Goal: Task Accomplishment & Management: Use online tool/utility

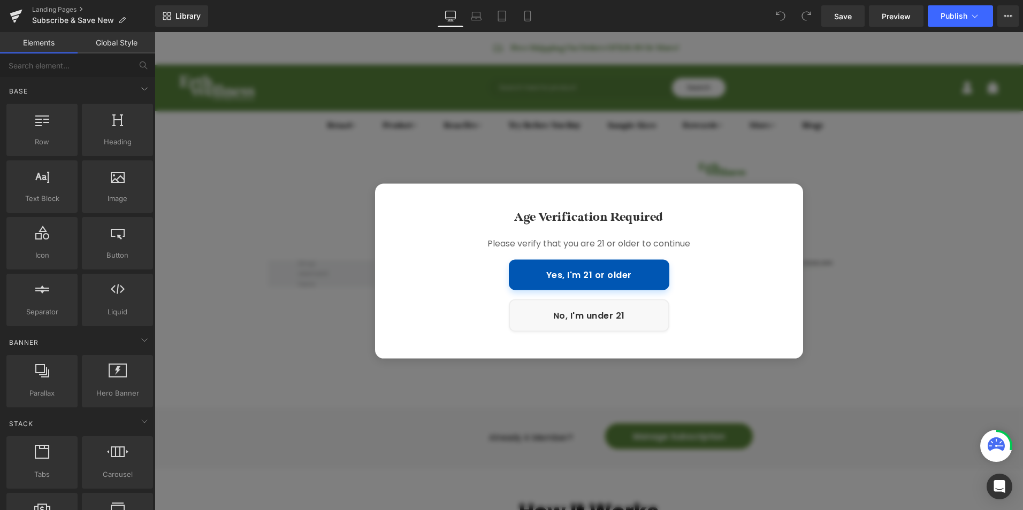
click at [616, 282] on button "Yes, I'm 21 or older" at bounding box center [589, 274] width 161 height 30
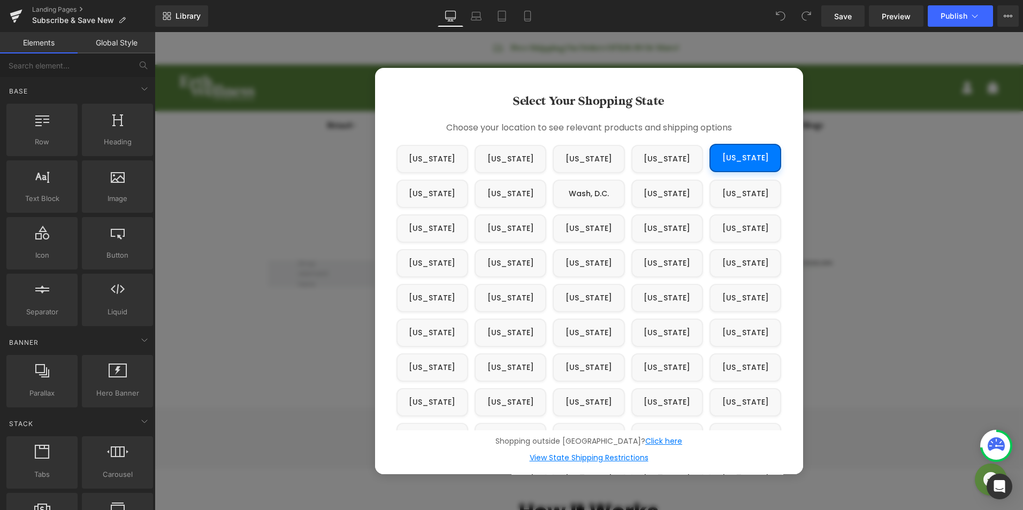
click at [738, 160] on button "[US_STATE]" at bounding box center [745, 158] width 72 height 28
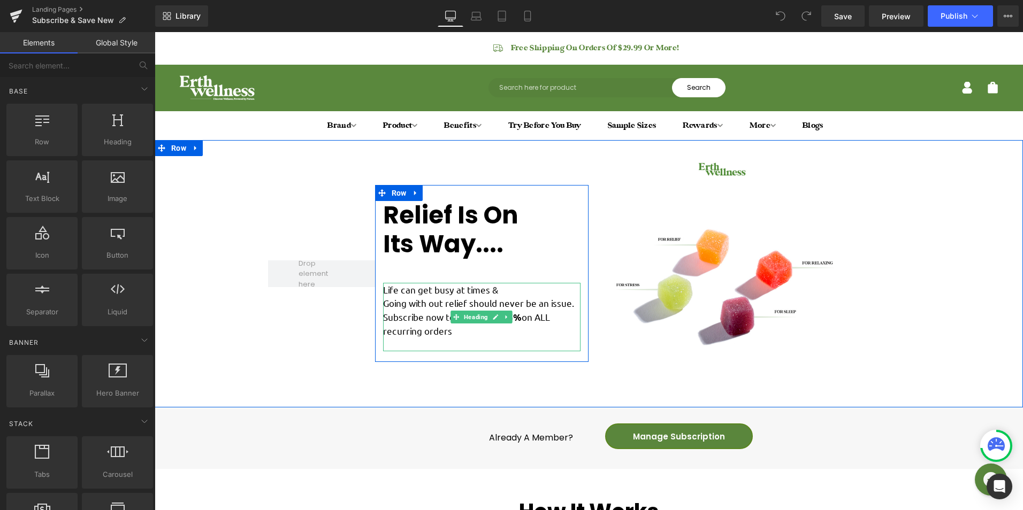
click at [421, 316] on span "Life can get busy at times & Going with out relief should never be an issue. Su…" at bounding box center [478, 310] width 191 height 53
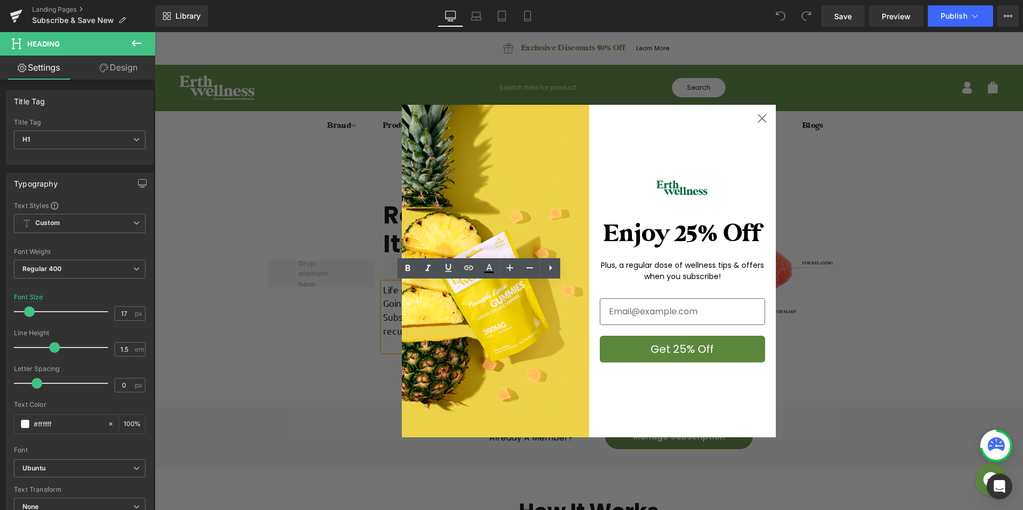
click at [763, 118] on circle "Close dialog" at bounding box center [762, 119] width 18 height 18
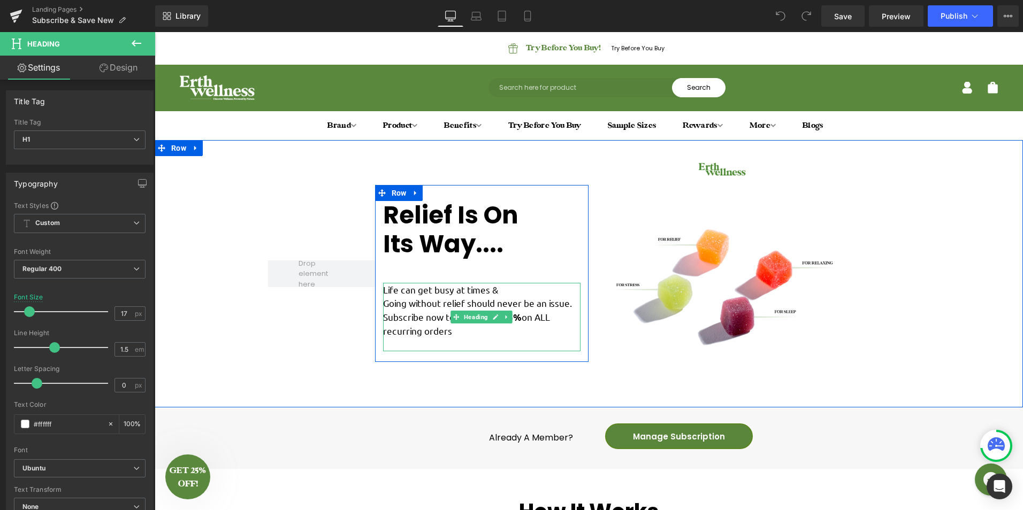
click at [530, 339] on h1 "Life can get busy at times & Going without relief should never be an issue. Sub…" at bounding box center [482, 317] width 198 height 69
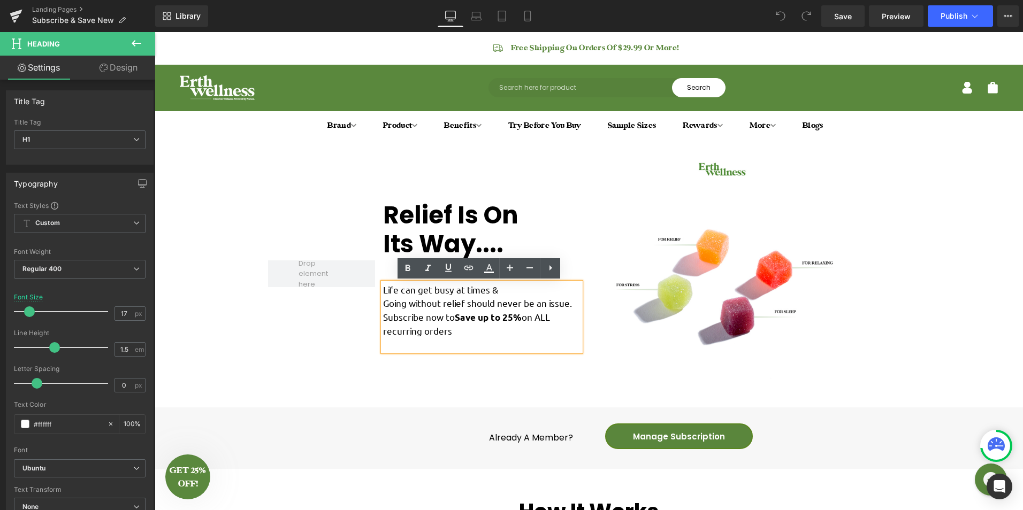
click at [523, 318] on span "Life can get busy at times & Going without relief should never be an issue. Sub…" at bounding box center [477, 310] width 189 height 53
drag, startPoint x: 554, startPoint y: 317, endPoint x: 424, endPoint y: 305, distance: 130.5
click at [414, 329] on span "Life can get busy at times & Going without relief should never be an issue. Sub…" at bounding box center [480, 310] width 194 height 53
click at [407, 272] on icon at bounding box center [407, 268] width 13 height 13
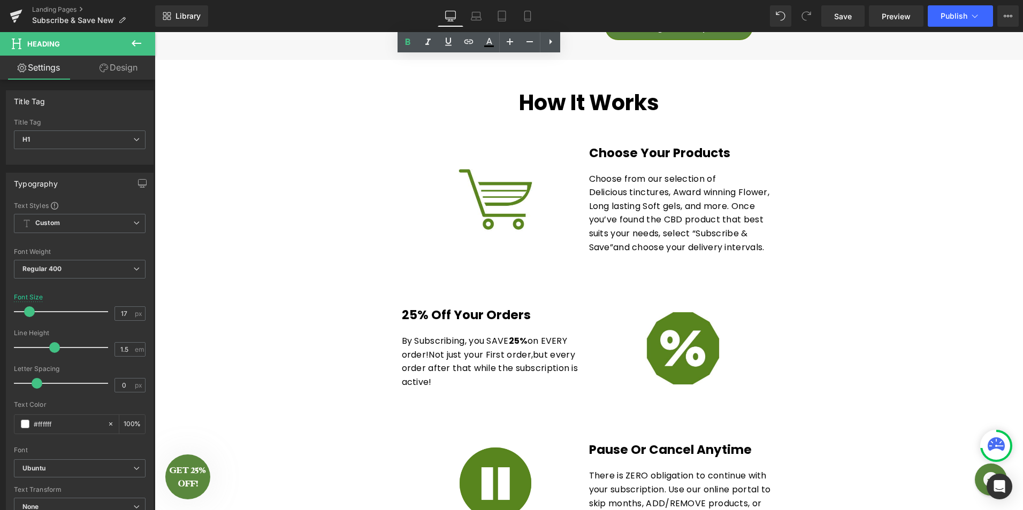
scroll to position [428, 0]
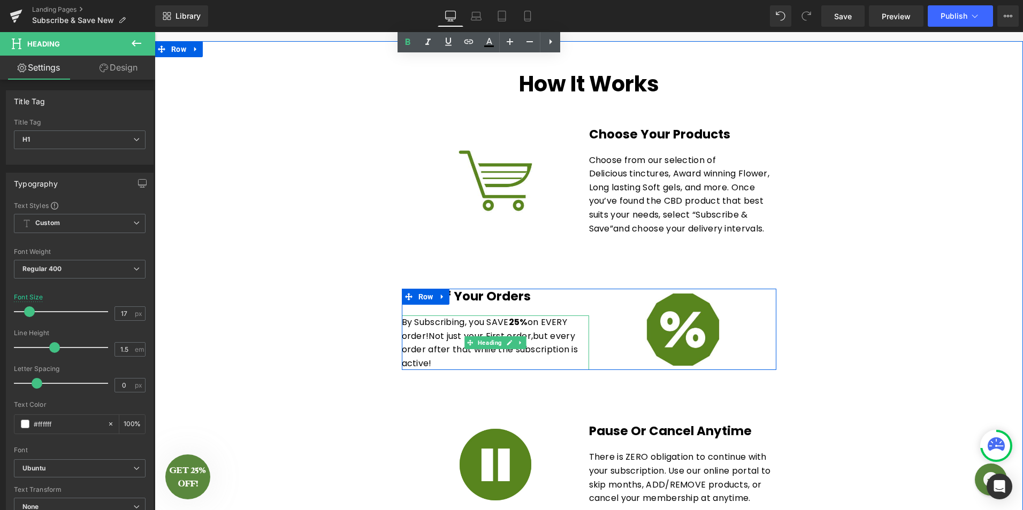
click at [553, 339] on span "but every order after that while the subscription is active!" at bounding box center [490, 350] width 177 height 40
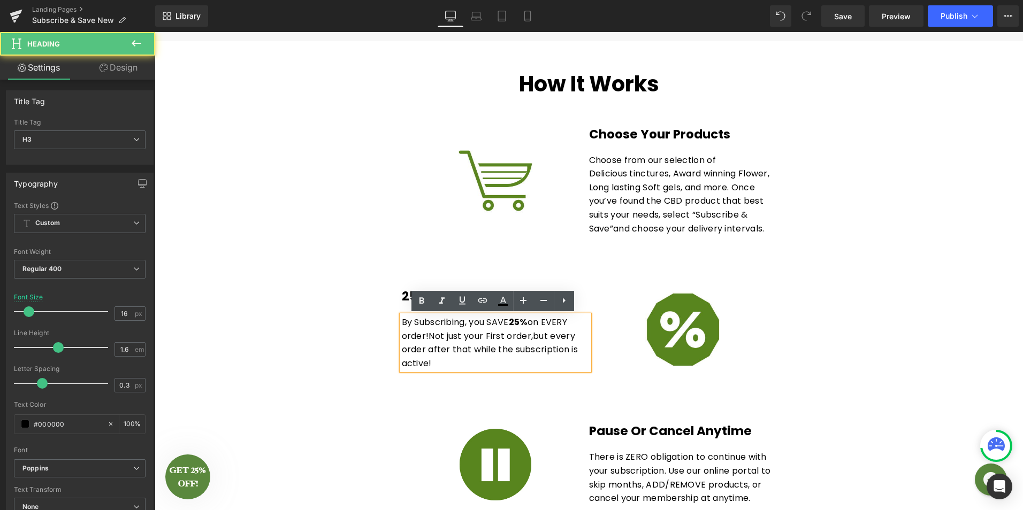
click at [435, 362] on div "By Subscribing, you SAVE 2 5% on EVERY order! Not just your First order, but ev…" at bounding box center [495, 343] width 187 height 55
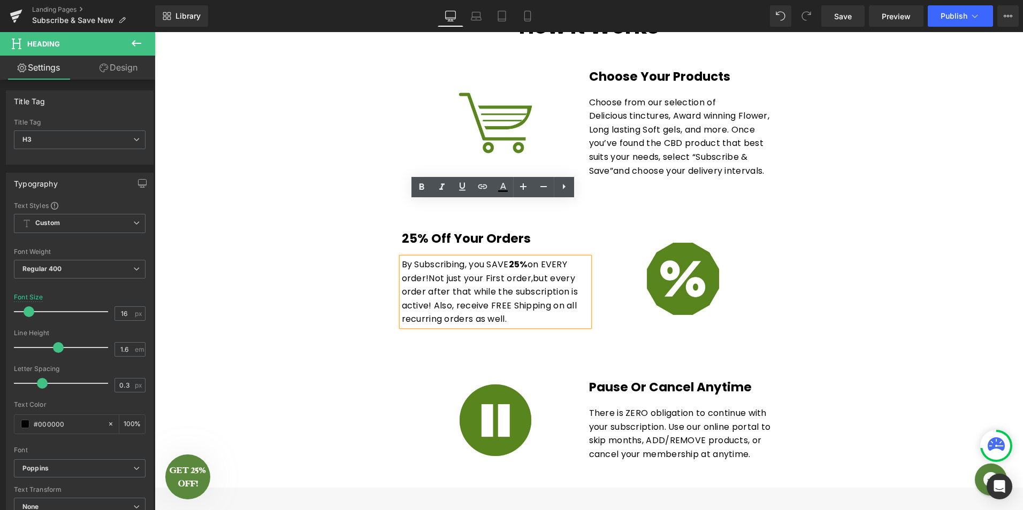
scroll to position [482, 0]
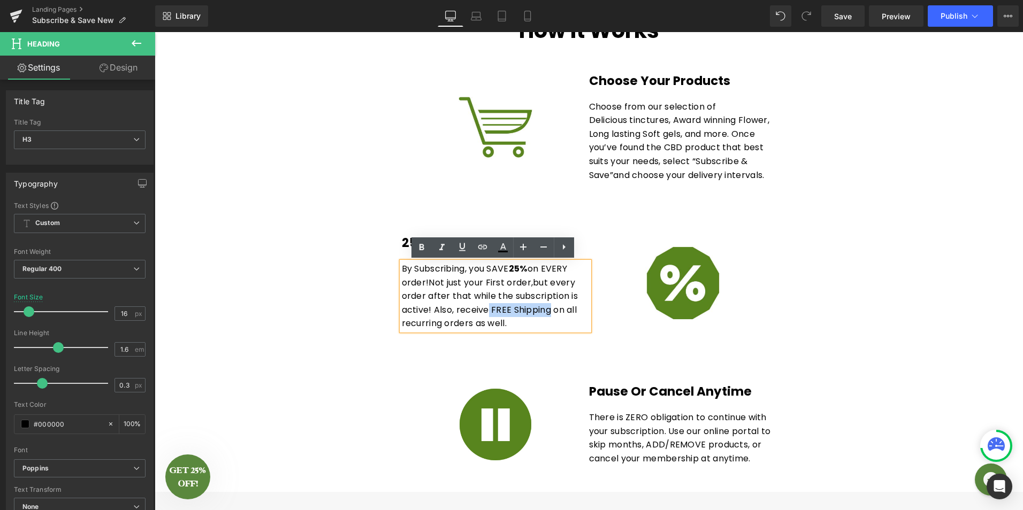
drag, startPoint x: 487, startPoint y: 310, endPoint x: 547, endPoint y: 309, distance: 59.9
click at [547, 309] on span "but every order after that while the subscription is active! Also, receive FREE…" at bounding box center [490, 304] width 177 height 54
click at [426, 249] on icon at bounding box center [421, 247] width 13 height 13
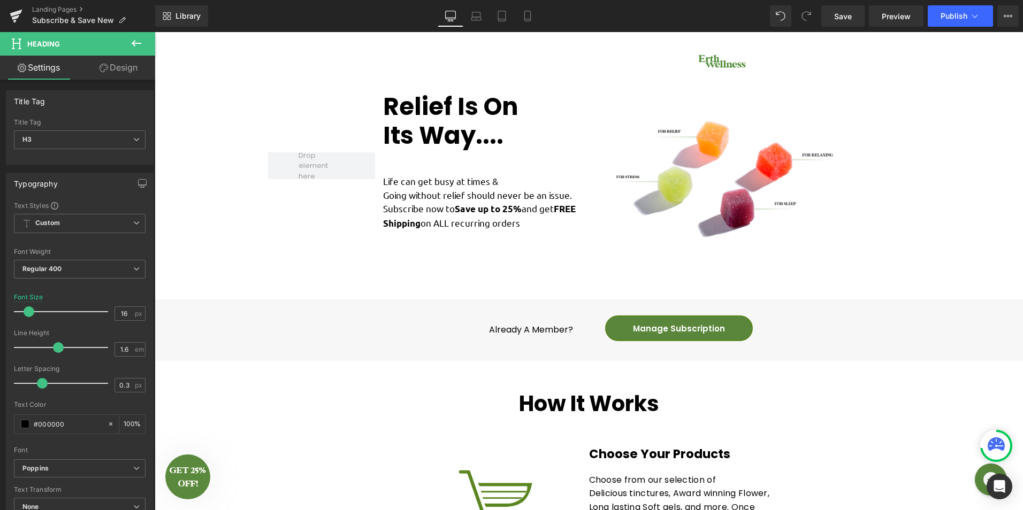
scroll to position [107, 0]
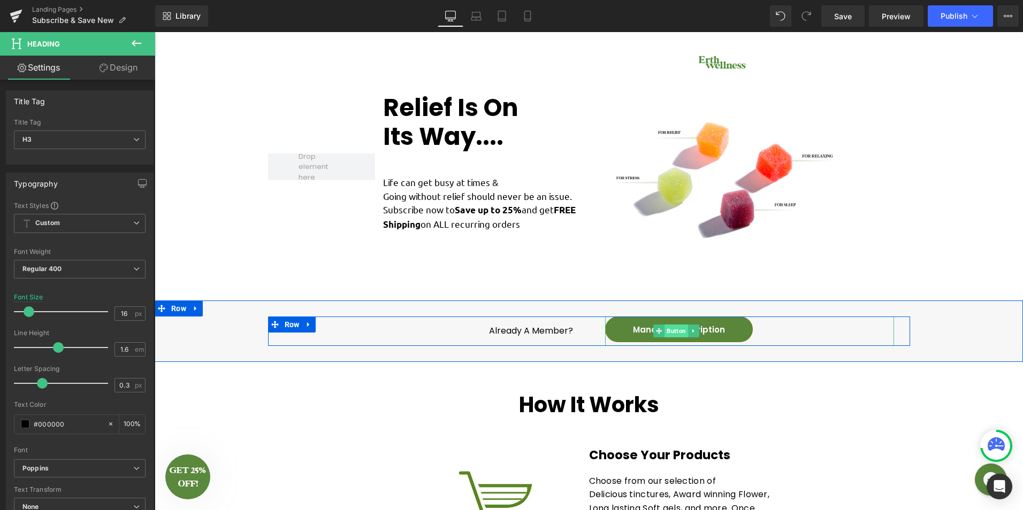
click at [670, 332] on span "Button" at bounding box center [676, 331] width 24 height 13
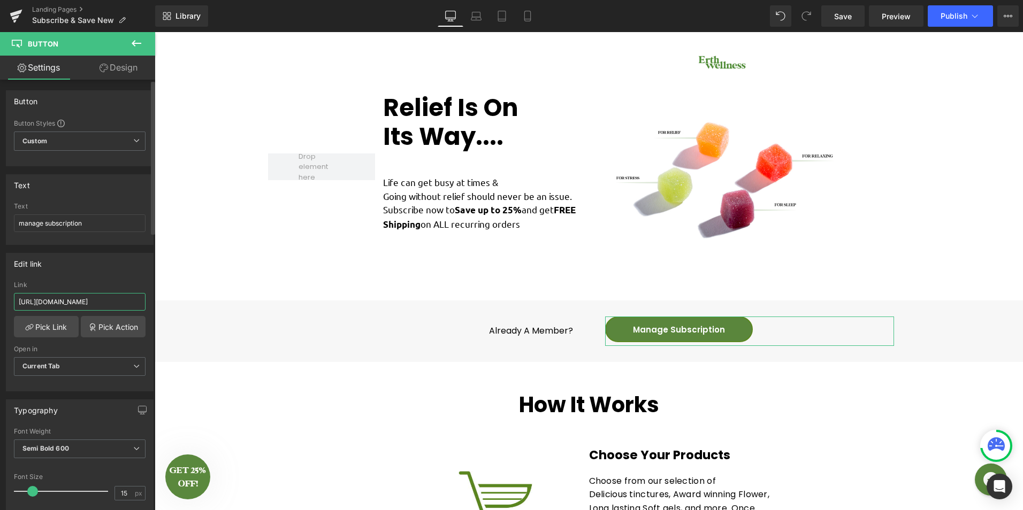
click at [106, 306] on input "[URL][DOMAIN_NAME]" at bounding box center [80, 302] width 132 height 18
drag, startPoint x: 106, startPoint y: 306, endPoint x: 141, endPoint y: 303, distance: 34.9
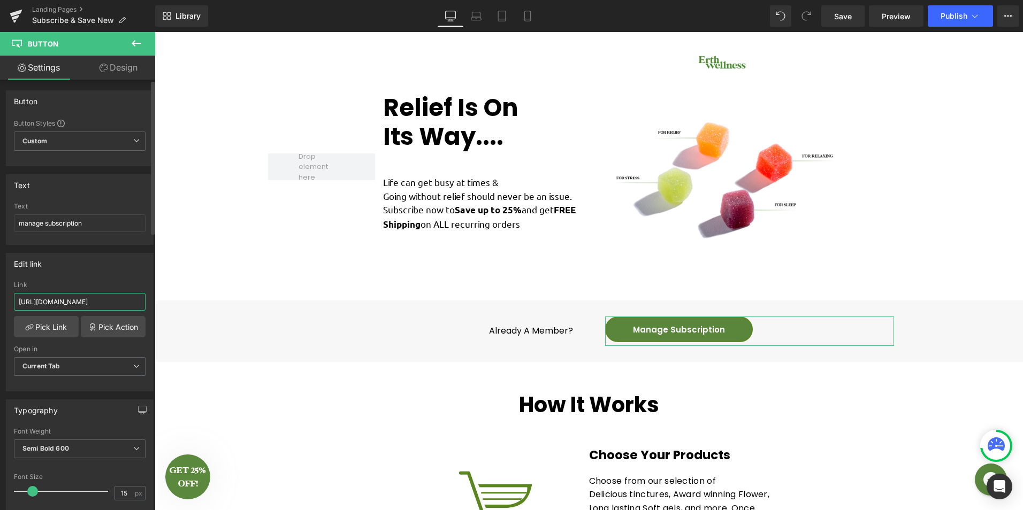
click at [141, 303] on div "[URL][DOMAIN_NAME] Link [URL][DOMAIN_NAME] Pick Link Pick Action Current Tab Ne…" at bounding box center [79, 336] width 147 height 110
click at [134, 303] on input "[URL][DOMAIN_NAME]" at bounding box center [80, 302] width 132 height 18
click at [103, 304] on input "[URL][DOMAIN_NAME]" at bounding box center [80, 302] width 132 height 18
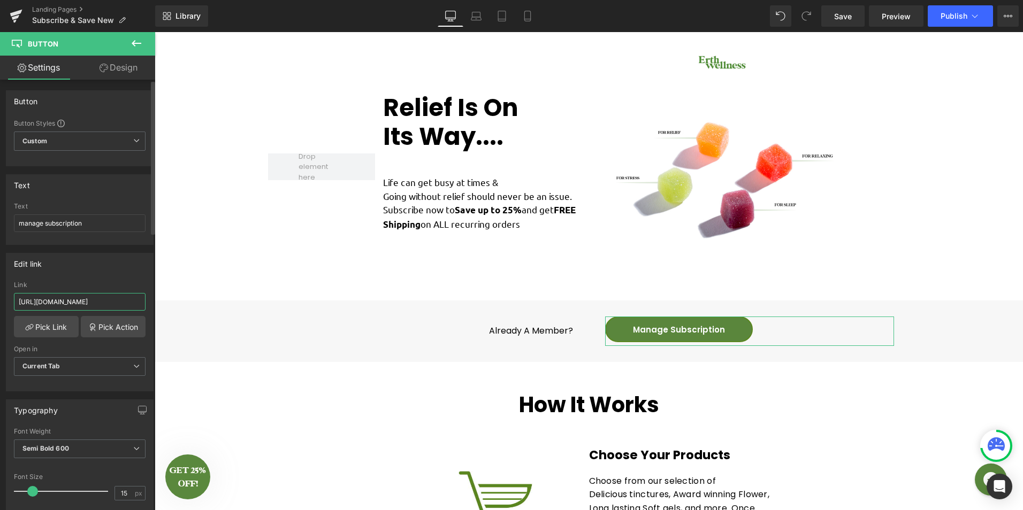
click at [103, 304] on input "[URL][DOMAIN_NAME]" at bounding box center [80, 302] width 132 height 18
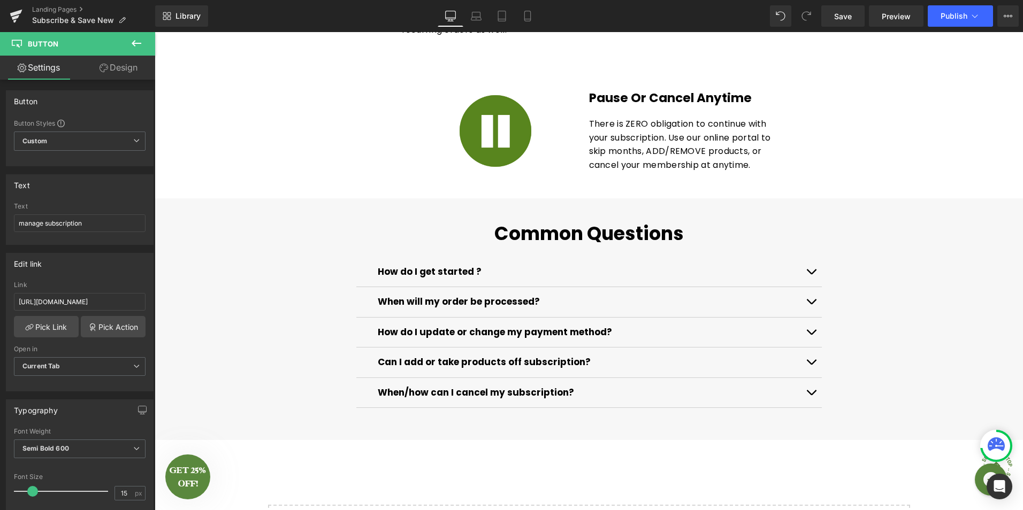
scroll to position [856, 0]
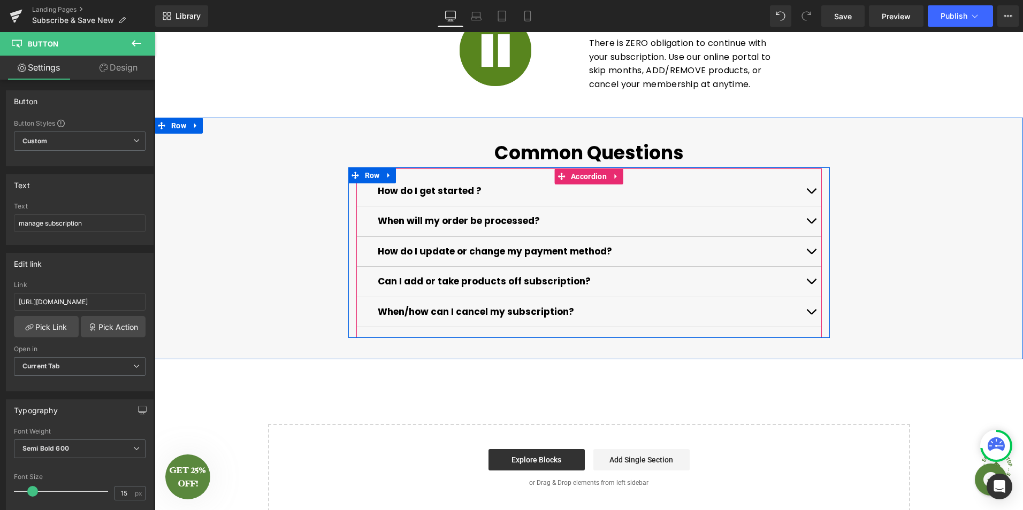
click at [812, 312] on button "button" at bounding box center [810, 312] width 21 height 30
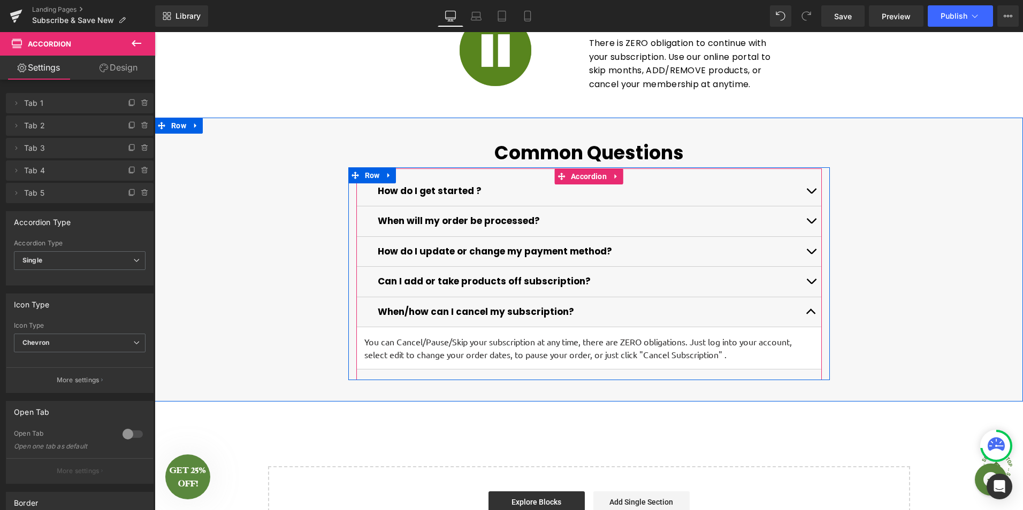
click at [808, 285] on button "button" at bounding box center [810, 282] width 21 height 30
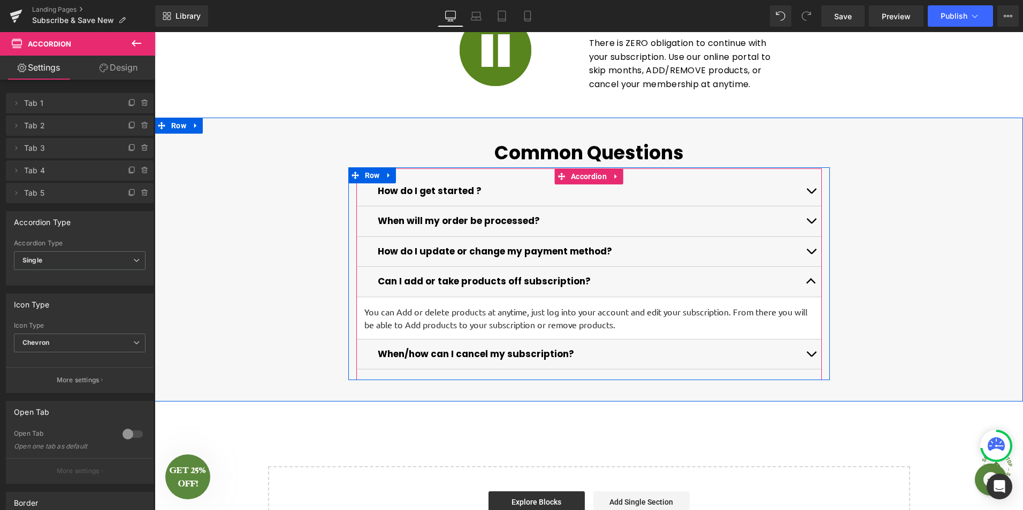
click at [811, 246] on button "button" at bounding box center [810, 252] width 21 height 30
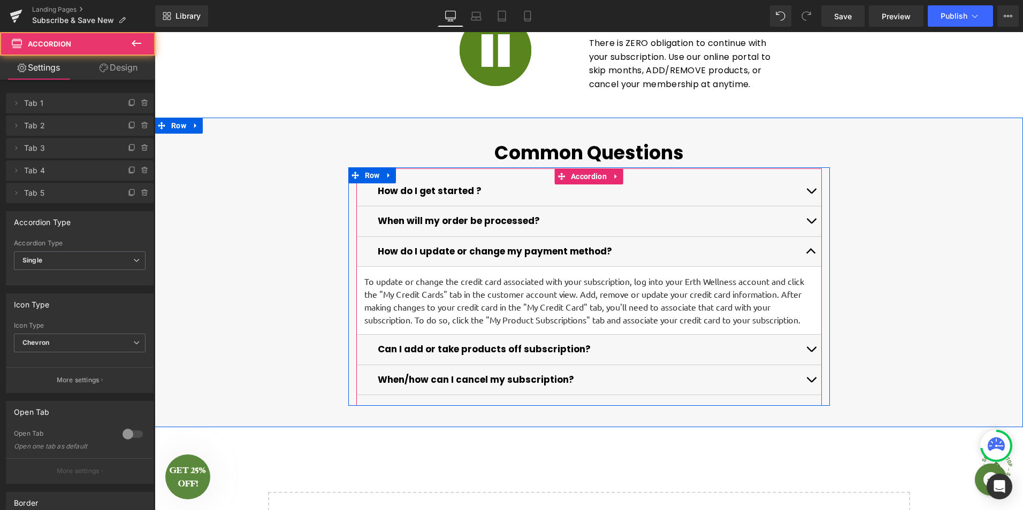
click at [811, 224] on span "button" at bounding box center [811, 224] width 0 height 0
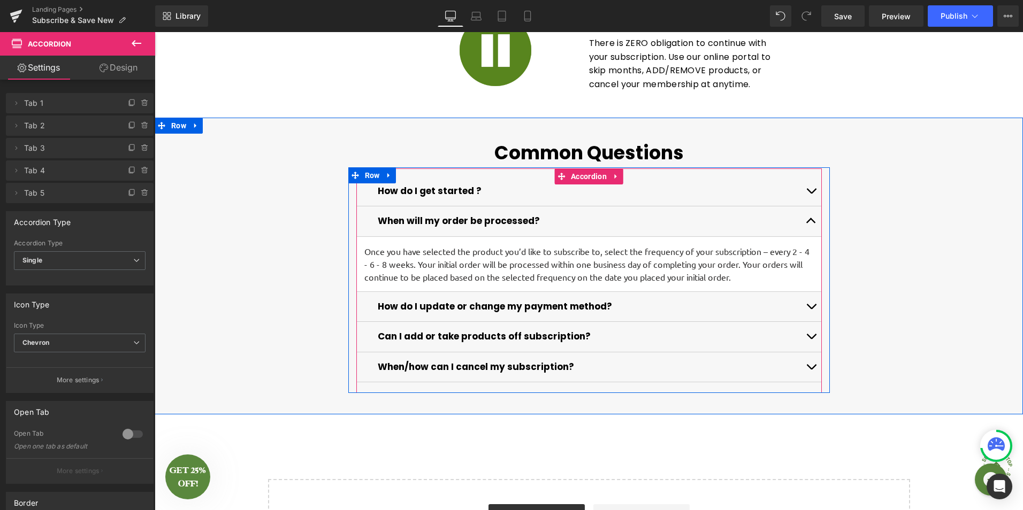
click at [809, 191] on button "button" at bounding box center [810, 192] width 21 height 30
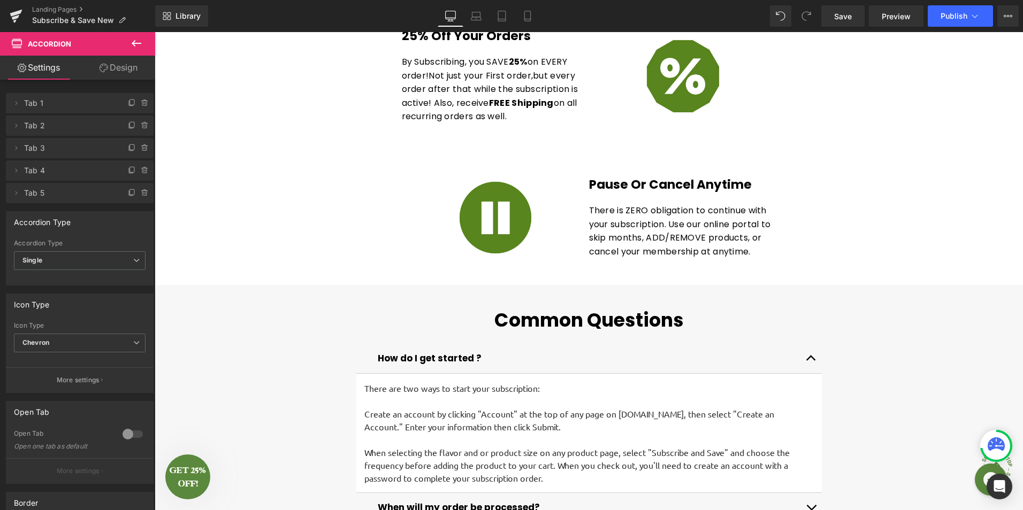
scroll to position [589, 0]
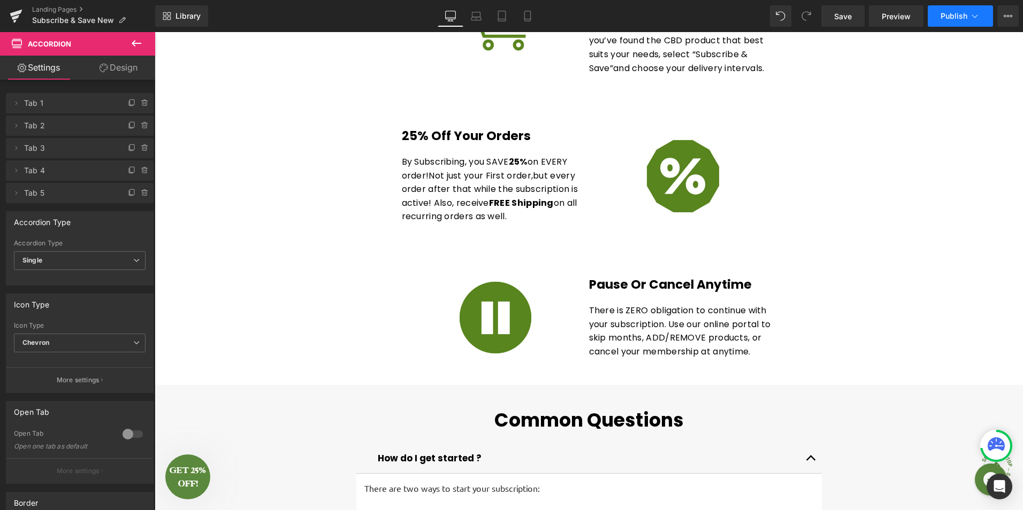
click at [949, 25] on button "Publish" at bounding box center [960, 15] width 65 height 21
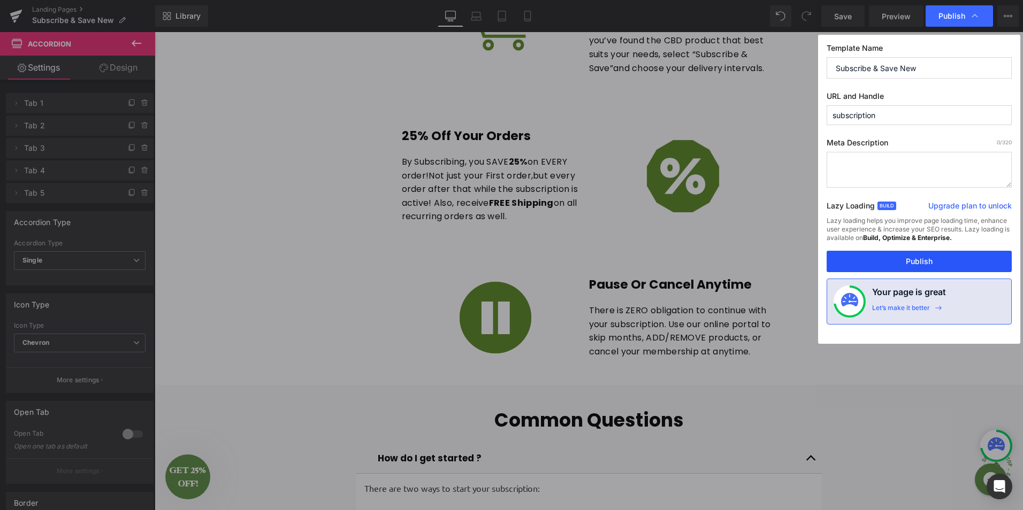
click at [932, 265] on button "Publish" at bounding box center [919, 261] width 185 height 21
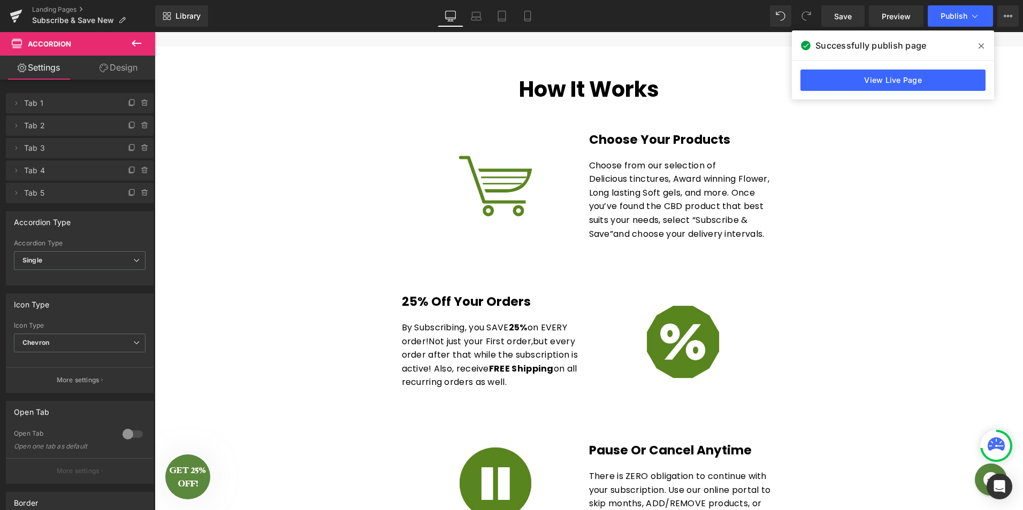
scroll to position [482, 0]
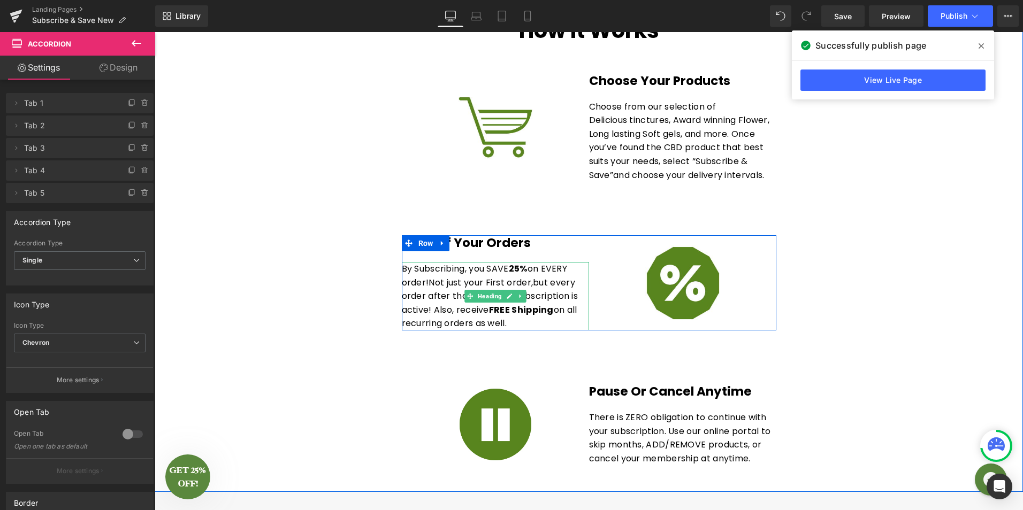
click at [493, 268] on div "By Subscribing, you SAVE 2 5% on EVERY order! Not just your First order, but ev…" at bounding box center [495, 296] width 187 height 68
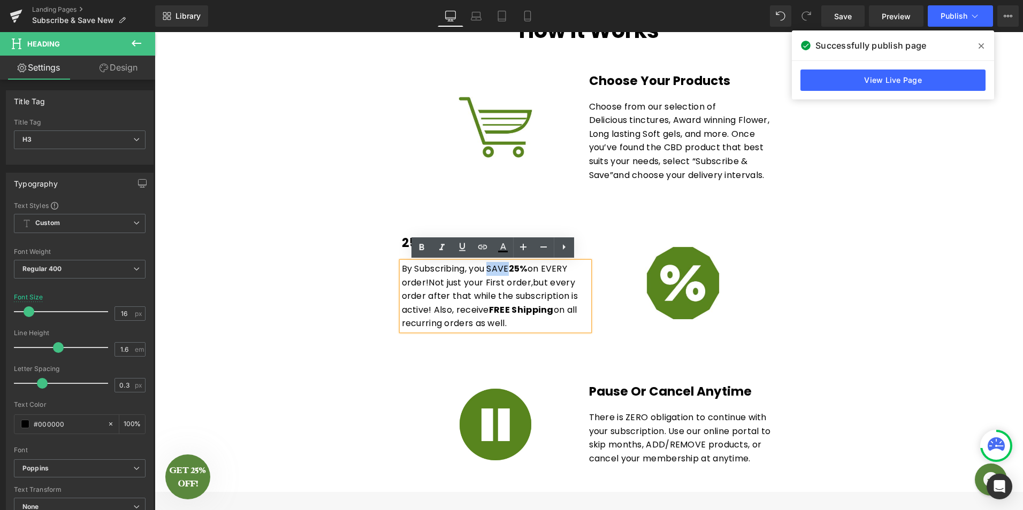
drag, startPoint x: 507, startPoint y: 269, endPoint x: 486, endPoint y: 271, distance: 21.0
click at [486, 271] on div "By Subscribing, you SAVE 2 5% on EVERY order! Not just your First order, but ev…" at bounding box center [495, 296] width 187 height 68
click at [425, 251] on icon at bounding box center [421, 247] width 13 height 13
drag, startPoint x: 546, startPoint y: 269, endPoint x: 422, endPoint y: 284, distance: 124.5
click at [422, 284] on div "By Subscribing, you SAVE 2 5% on EVERY order! Not just your First order, but ev…" at bounding box center [495, 296] width 187 height 68
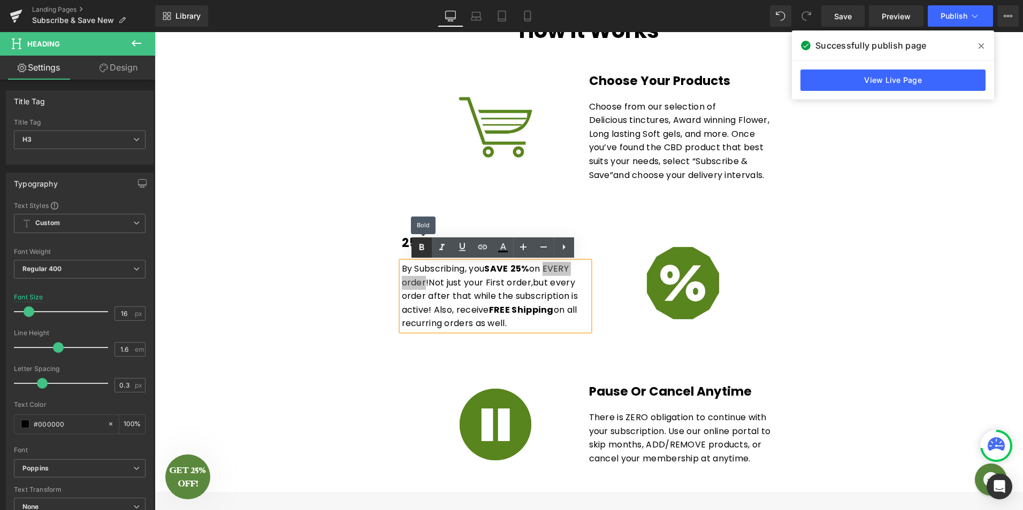
click at [425, 248] on icon at bounding box center [421, 247] width 13 height 13
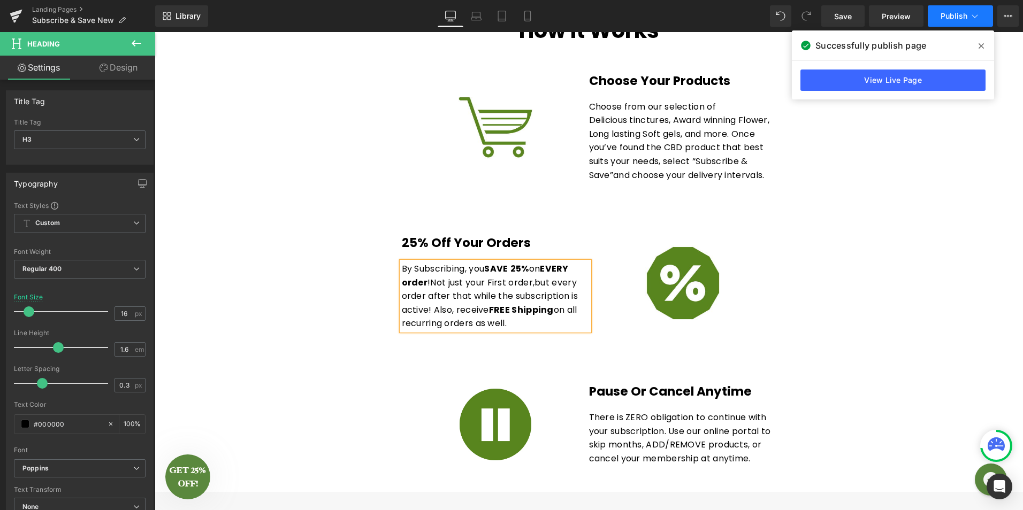
click at [959, 19] on span "Publish" at bounding box center [954, 16] width 27 height 9
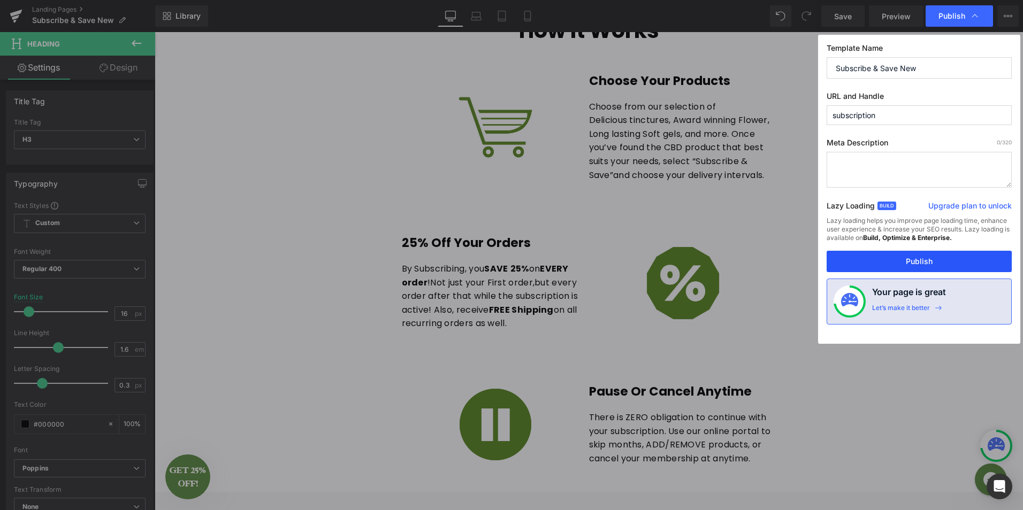
click at [908, 263] on button "Publish" at bounding box center [919, 261] width 185 height 21
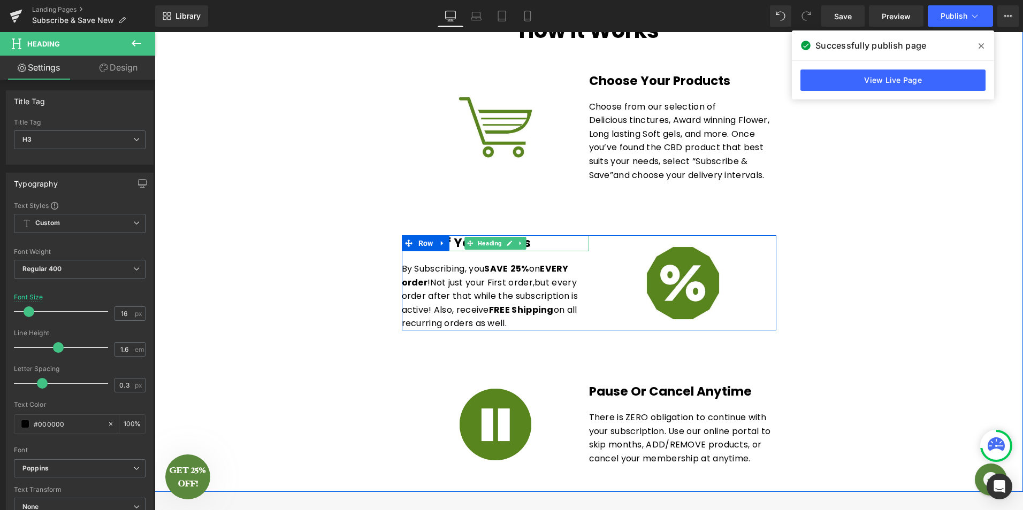
drag, startPoint x: 536, startPoint y: 243, endPoint x: 544, endPoint y: 243, distance: 7.5
click at [537, 243] on div "25% Off your orders" at bounding box center [495, 243] width 187 height 16
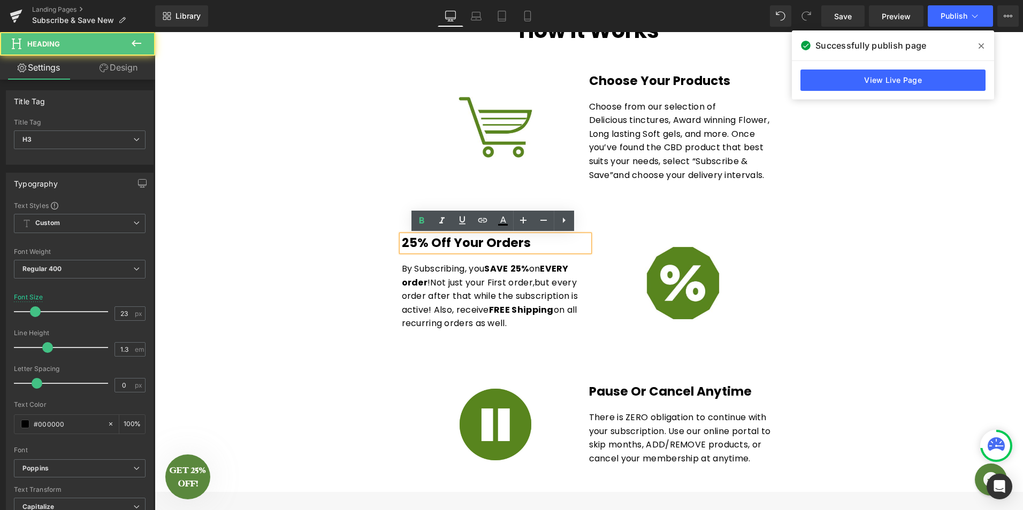
click at [545, 243] on div "25% Off your orders" at bounding box center [495, 243] width 187 height 16
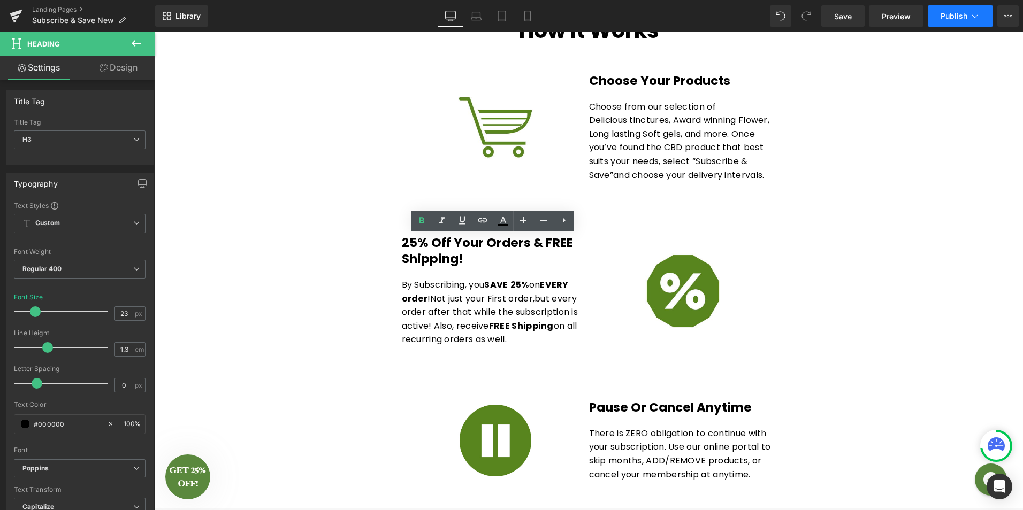
click at [935, 18] on button "Publish" at bounding box center [960, 15] width 65 height 21
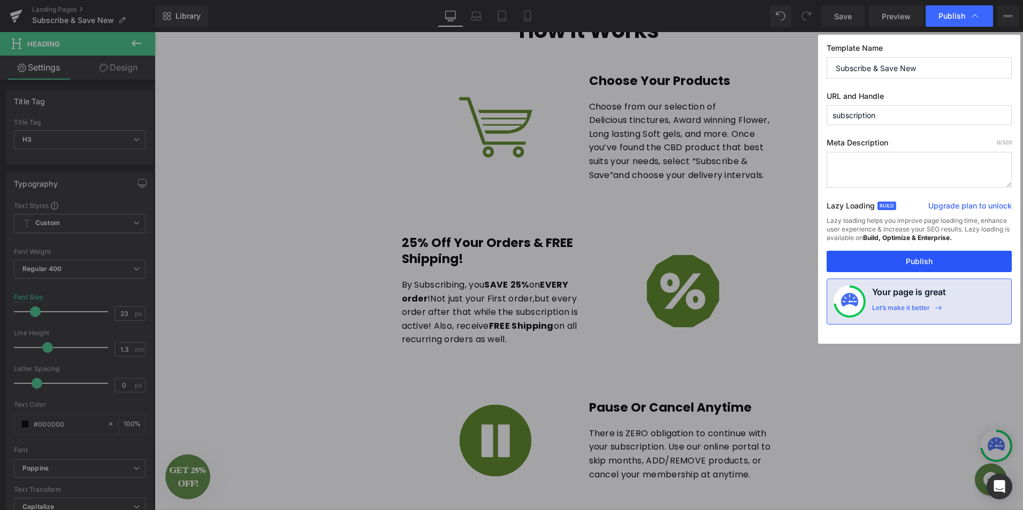
click at [930, 266] on button "Publish" at bounding box center [919, 261] width 185 height 21
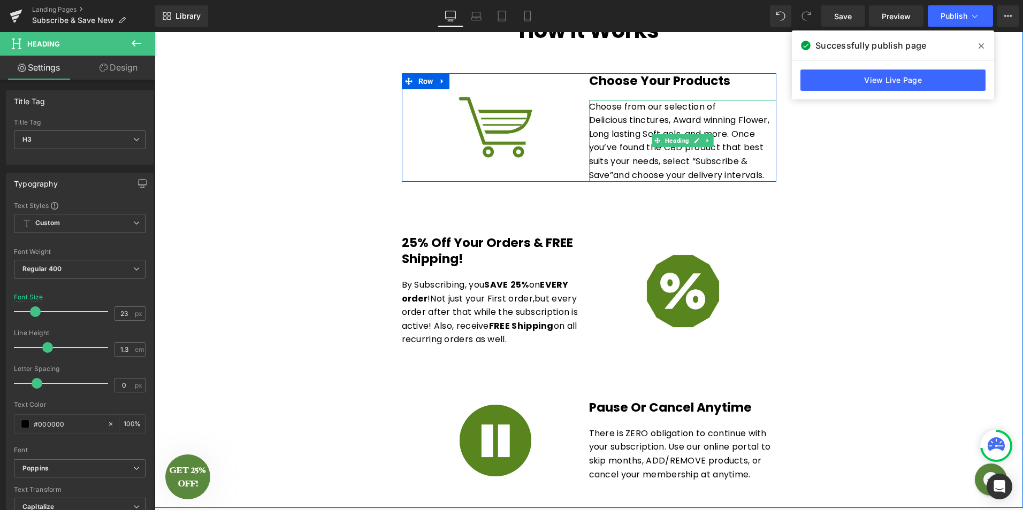
click at [684, 154] on div "you’ve found the CBD product that best" at bounding box center [682, 148] width 187 height 14
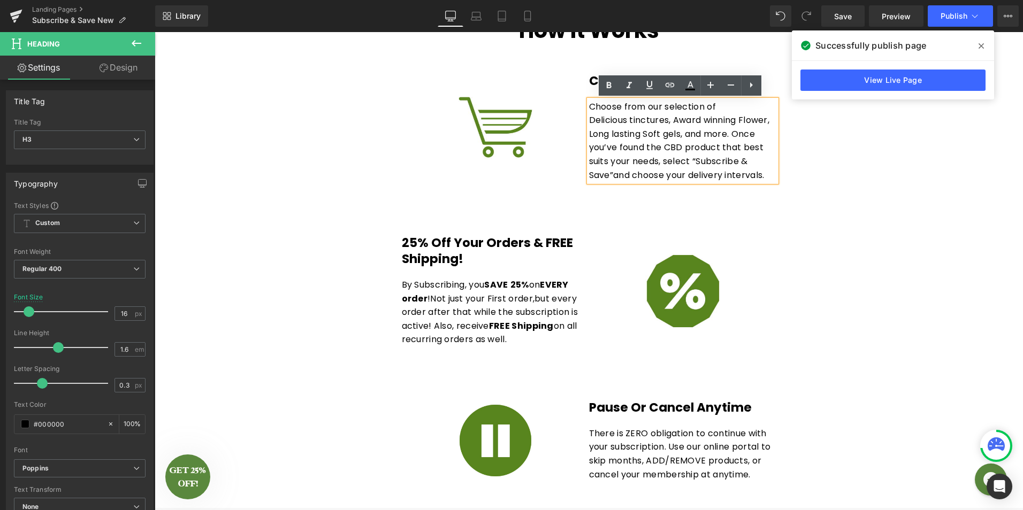
click at [681, 147] on div "you’ve found the CBD product that best" at bounding box center [682, 148] width 187 height 14
drag, startPoint x: 679, startPoint y: 146, endPoint x: 661, endPoint y: 146, distance: 18.7
click at [661, 146] on div "you’ve found the CBD product that best" at bounding box center [682, 148] width 187 height 14
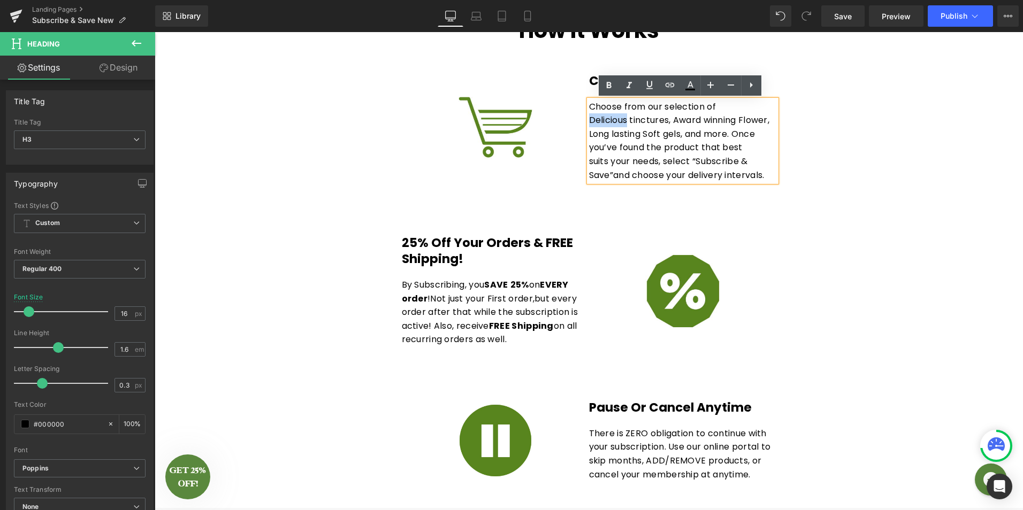
drag, startPoint x: 625, startPoint y: 120, endPoint x: 588, endPoint y: 125, distance: 37.2
click at [589, 125] on div "Delicious tinctures, Award winning Flower," at bounding box center [682, 120] width 187 height 14
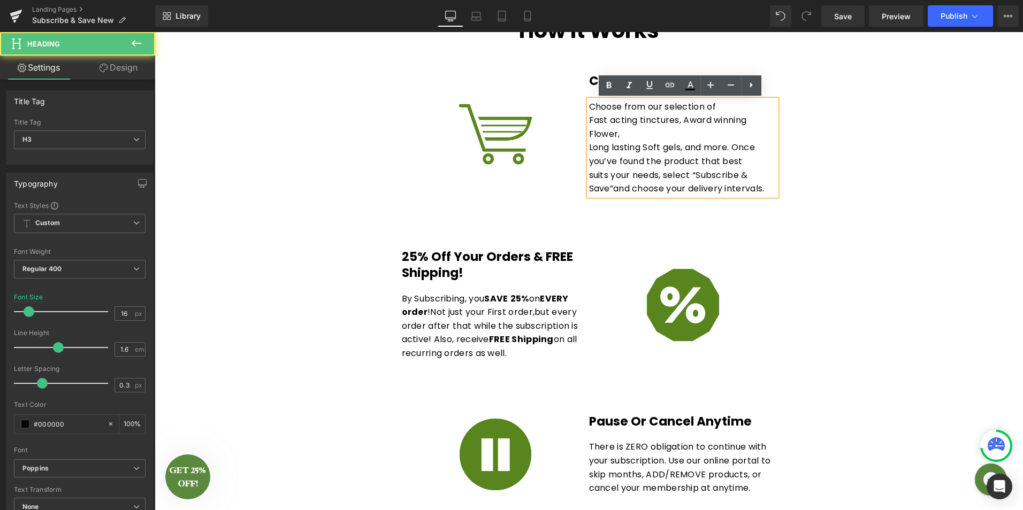
click at [589, 145] on div "Long lasting Soft gels, and more. Once" at bounding box center [682, 148] width 187 height 14
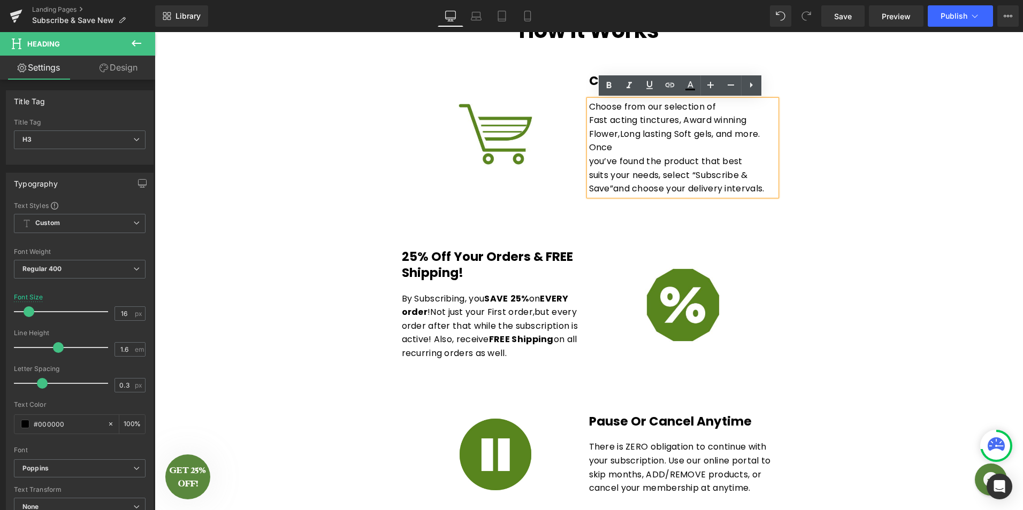
click at [615, 133] on div "Fast acting tinctures, Award winning Flower, Long lasting Soft gels, and more. …" at bounding box center [682, 133] width 187 height 41
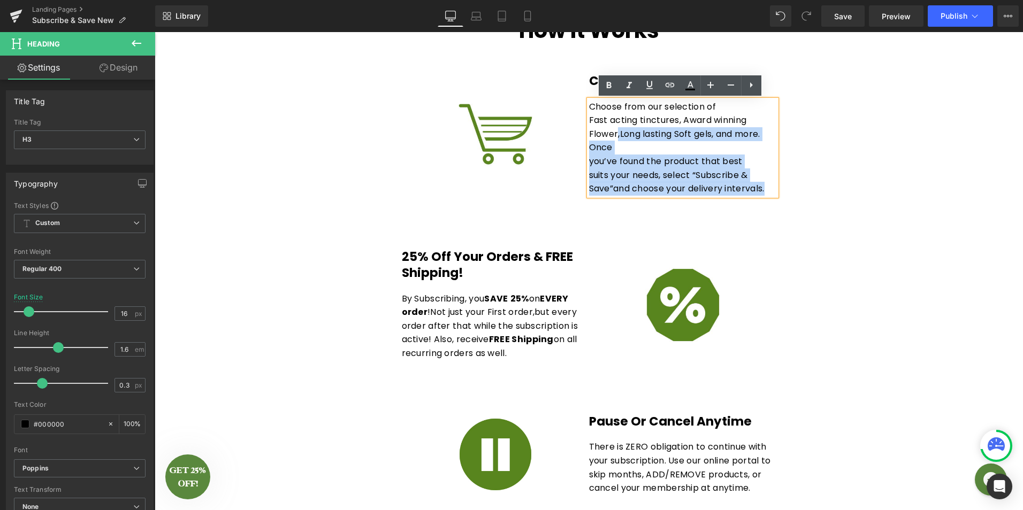
drag, startPoint x: 614, startPoint y: 134, endPoint x: 585, endPoint y: 139, distance: 28.7
click at [589, 139] on div "Choose from our selection of Fast acting tinctures, Award winning Flower, Long …" at bounding box center [682, 148] width 187 height 96
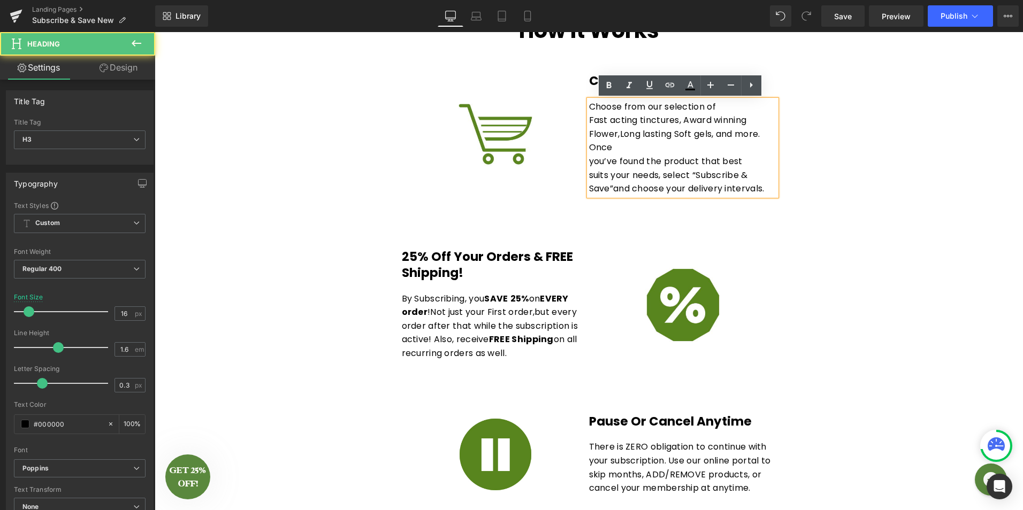
click at [592, 134] on div "Fast acting tinctures, Award winning Flower, Long lasting Soft gels, and more. …" at bounding box center [682, 133] width 187 height 41
drag, startPoint x: 613, startPoint y: 134, endPoint x: 606, endPoint y: 135, distance: 7.1
click at [606, 135] on div "Fast acting tinctures, Award winning Flower, Long lasting Soft gels, and more. …" at bounding box center [682, 133] width 187 height 41
click at [612, 135] on div "Fast acting tinctures, Award winning Flower, Long lasting Soft gels, and more. …" at bounding box center [682, 133] width 187 height 41
drag, startPoint x: 614, startPoint y: 135, endPoint x: 587, endPoint y: 136, distance: 27.3
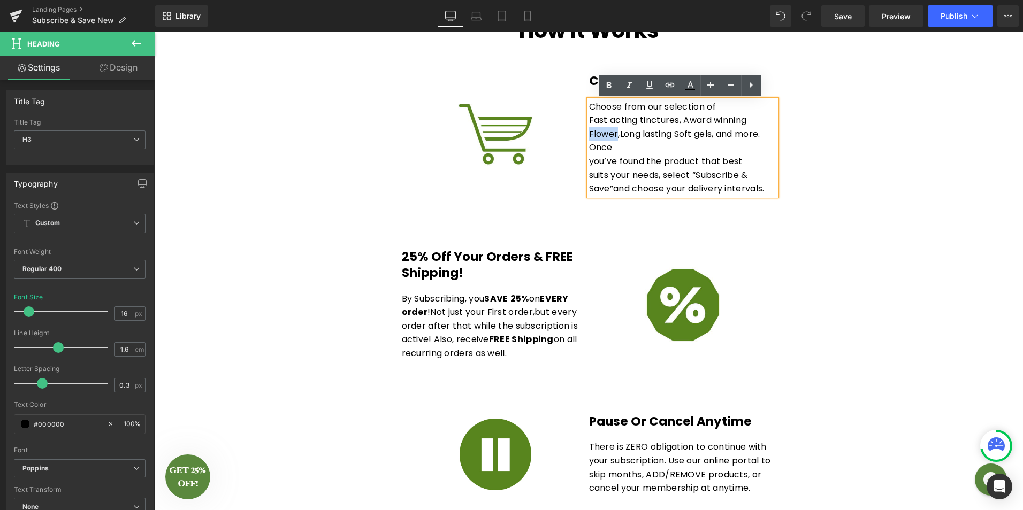
click at [589, 136] on div "Fast acting tinctures, Award winning Flower, Long lasting Soft gels, and more. …" at bounding box center [682, 133] width 187 height 41
drag, startPoint x: 724, startPoint y: 133, endPoint x: 632, endPoint y: 139, distance: 92.2
click at [632, 139] on span "Long lasting Soft gels, and more. Once" at bounding box center [680, 141] width 182 height 26
click at [589, 162] on div "you’ve found the product that best" at bounding box center [682, 162] width 187 height 14
drag, startPoint x: 587, startPoint y: 175, endPoint x: 635, endPoint y: 191, distance: 50.1
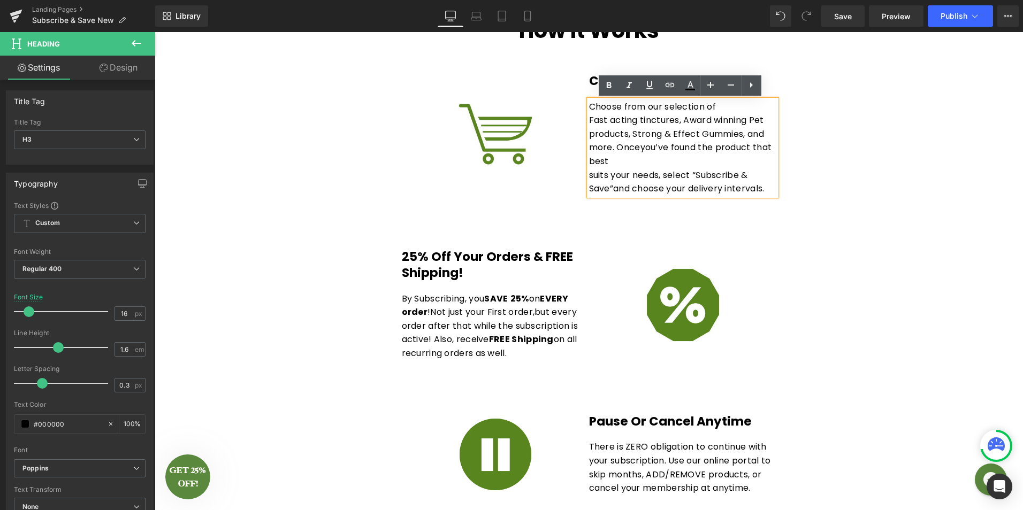
click at [589, 175] on div "suits your needs, select “Subscribe & Save” and choose your delivery intervals." at bounding box center [682, 182] width 187 height 27
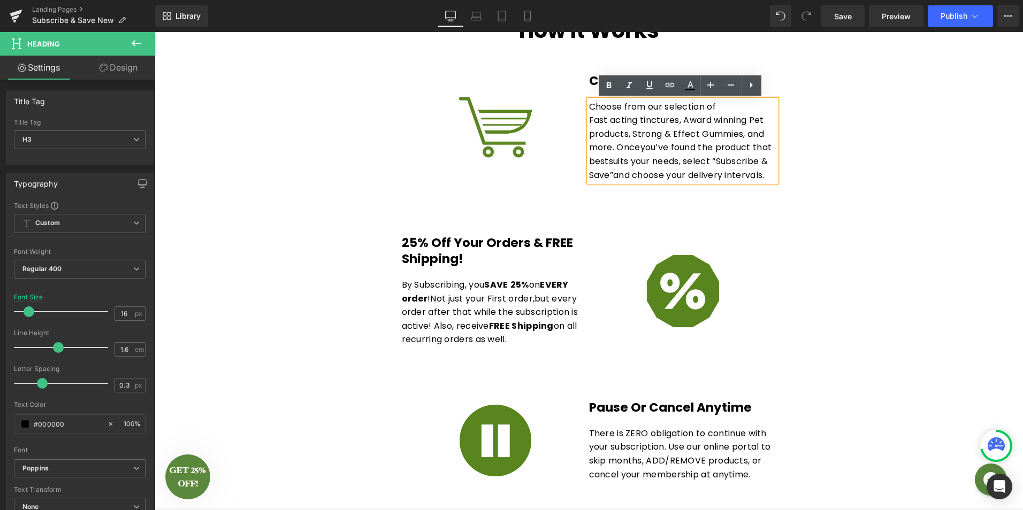
click at [820, 116] on div "How It Works Heading Image Choose your products Heading Choose from our selecti…" at bounding box center [589, 248] width 868 height 468
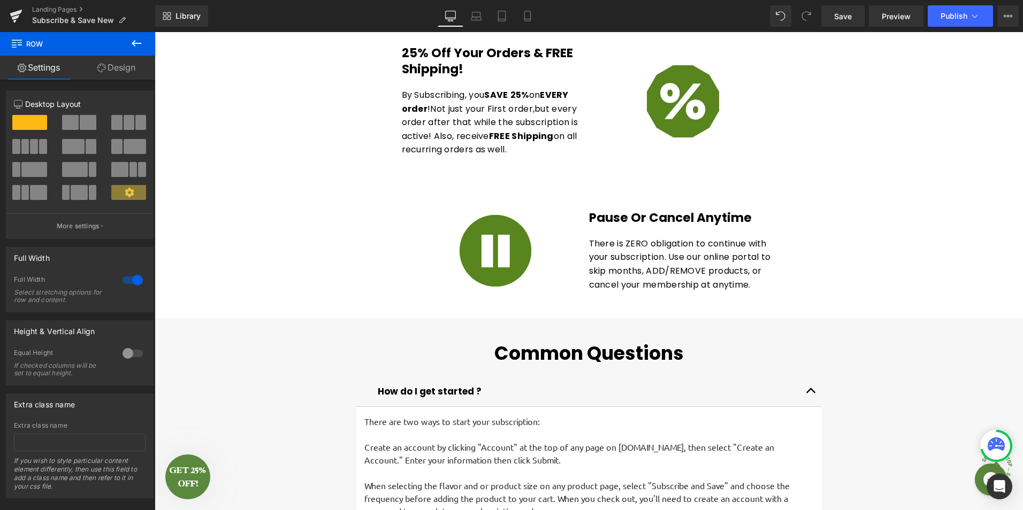
scroll to position [749, 0]
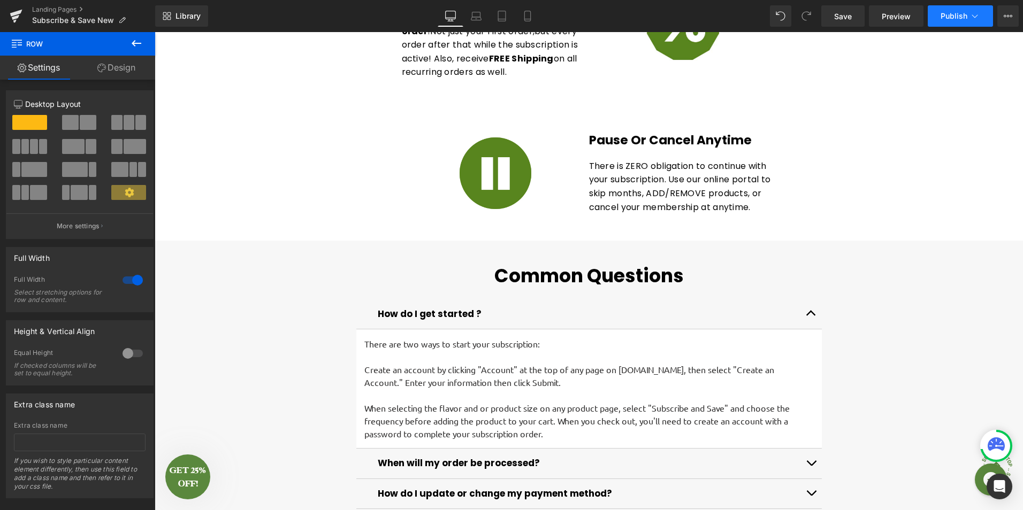
click at [944, 16] on span "Publish" at bounding box center [954, 16] width 27 height 9
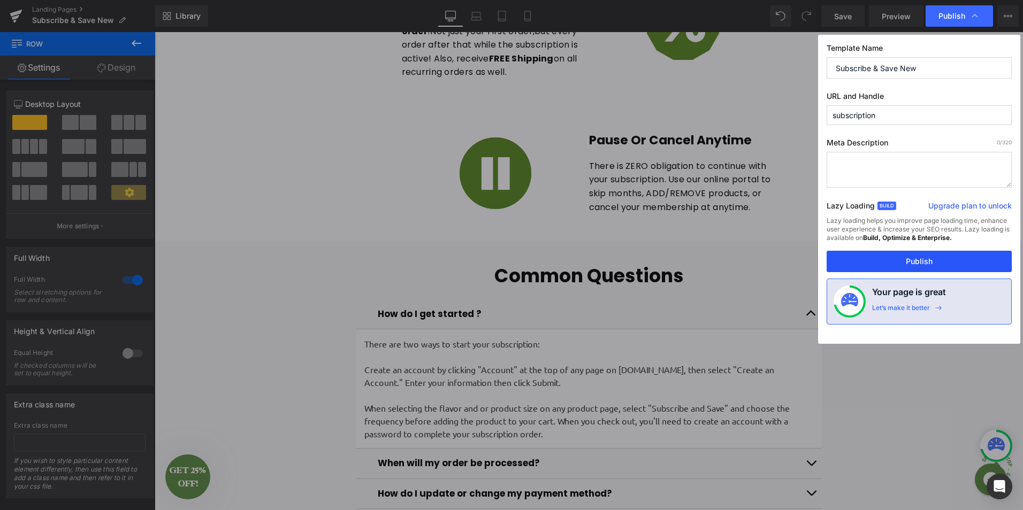
click at [902, 266] on button "Publish" at bounding box center [919, 261] width 185 height 21
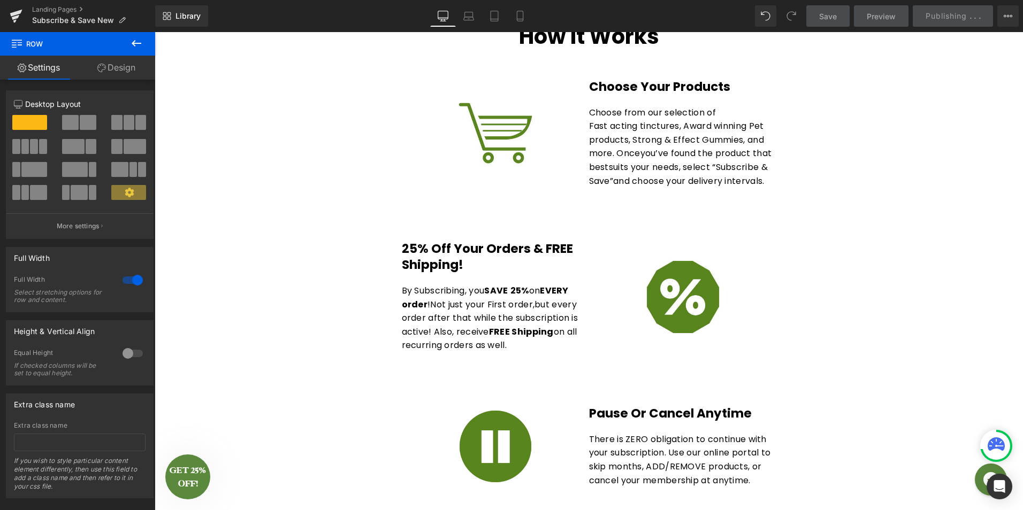
scroll to position [375, 0]
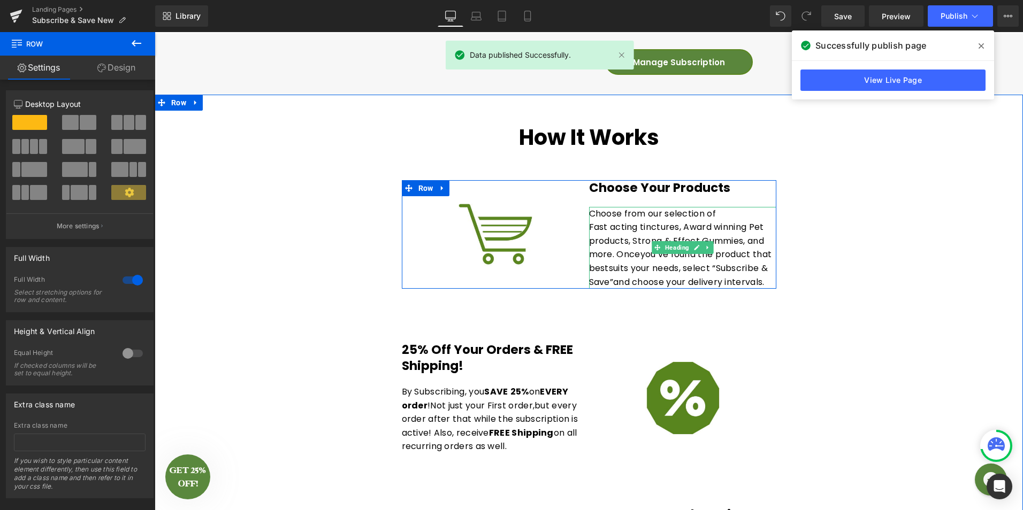
click at [691, 236] on div "Fast acting tinctures, Award winning Pet products, Strong & Effect Gummies , an…" at bounding box center [682, 254] width 187 height 68
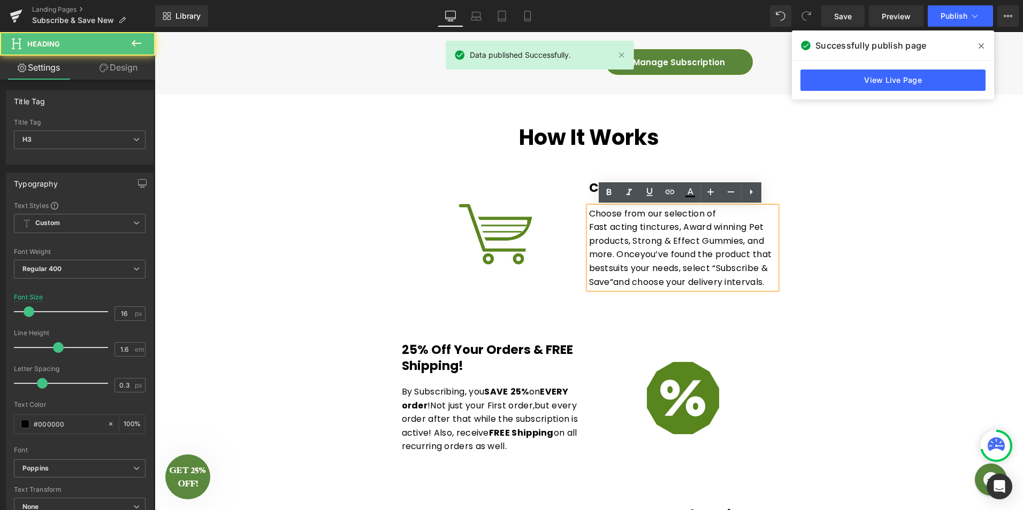
click at [693, 236] on div "Fast acting tinctures, Award winning Pet products, Strong & Effect Gummies , an…" at bounding box center [682, 254] width 187 height 68
click at [695, 239] on div "Fast acting tinctures, Award winning Pet products, Strong & Effect Gummies , an…" at bounding box center [682, 254] width 187 height 68
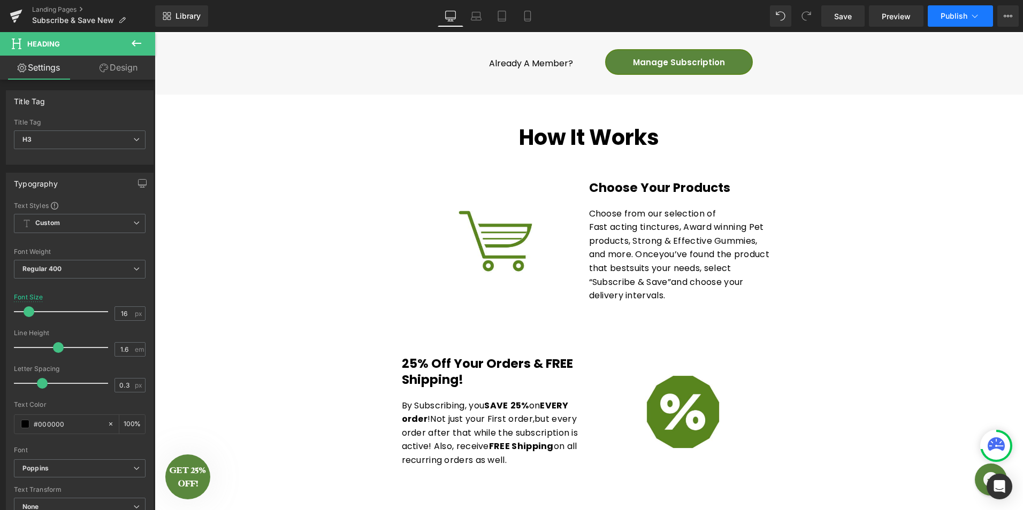
click at [950, 22] on button "Publish" at bounding box center [960, 15] width 65 height 21
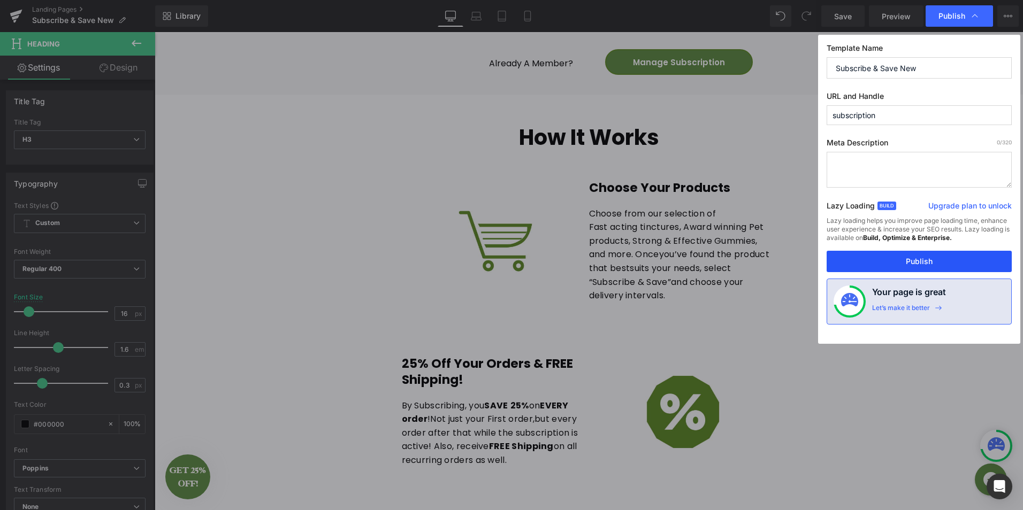
click at [928, 267] on button "Publish" at bounding box center [919, 261] width 185 height 21
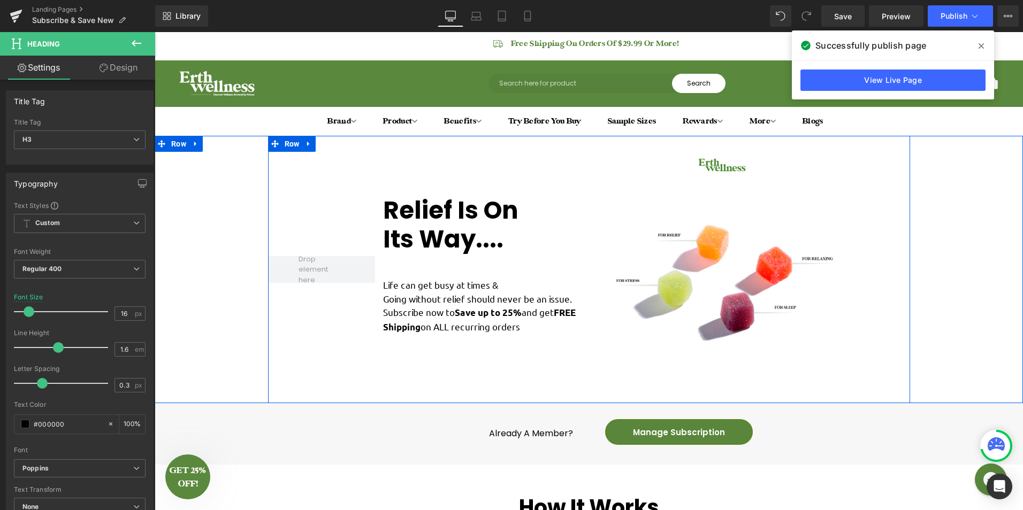
scroll to position [0, 0]
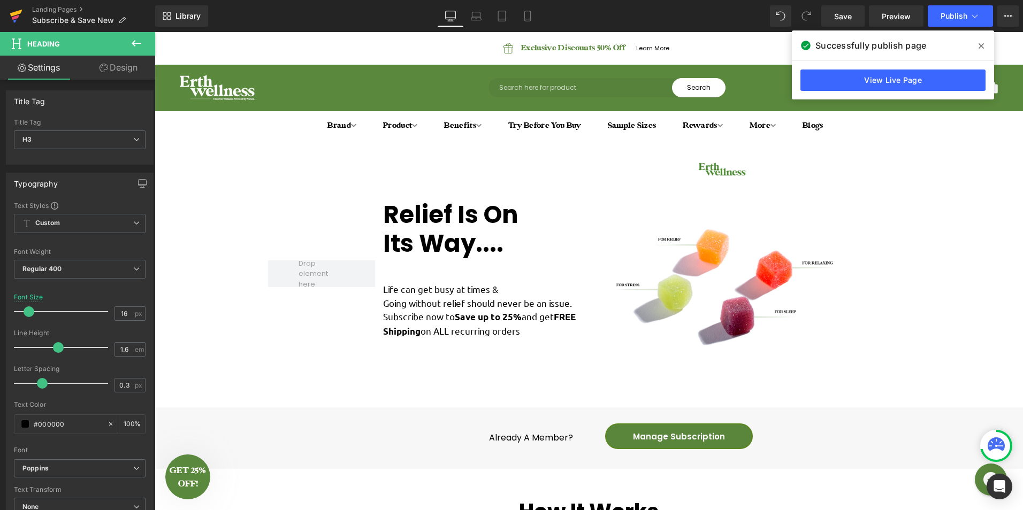
click at [16, 10] on icon at bounding box center [16, 16] width 13 height 27
